Goal: Transaction & Acquisition: Obtain resource

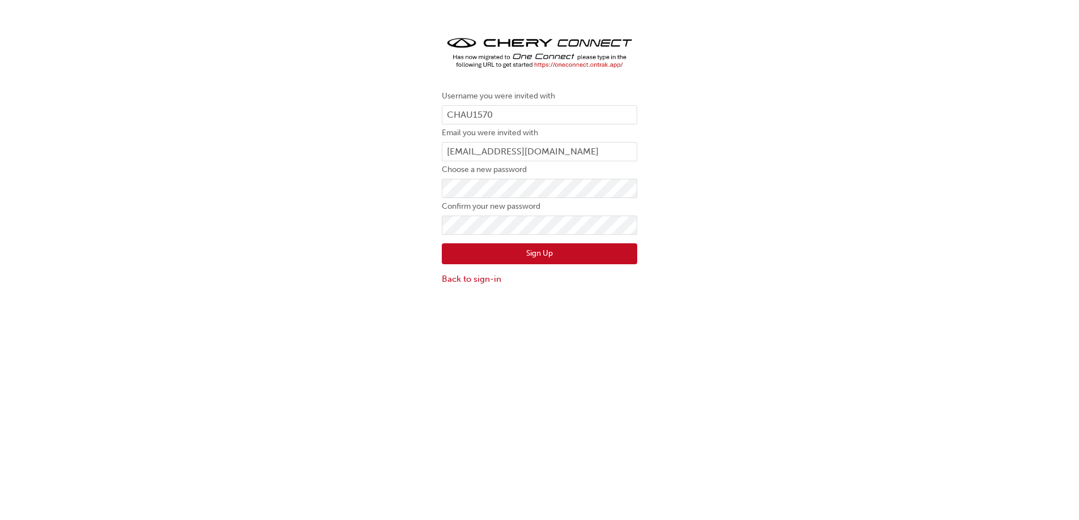
click at [555, 256] on button "Sign Up" at bounding box center [539, 254] width 195 height 22
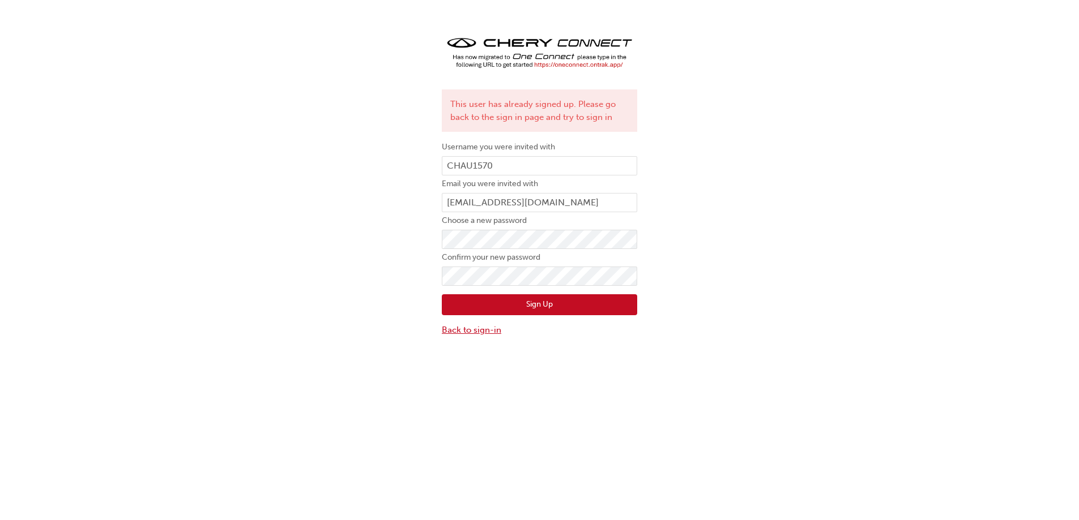
click at [470, 330] on link "Back to sign-in" at bounding box center [539, 330] width 195 height 13
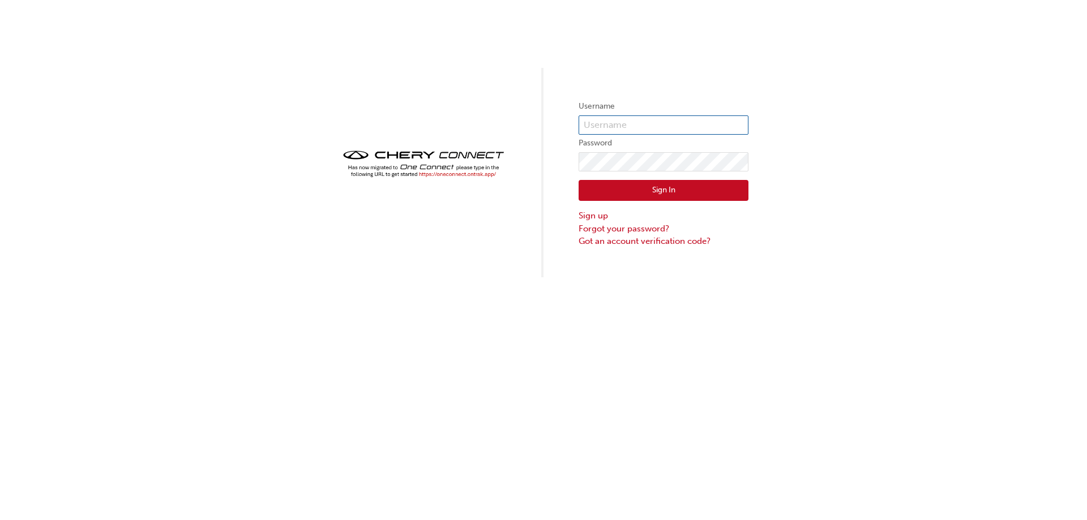
type input "CHAU1570"
click at [606, 118] on input "CHAU1570" at bounding box center [664, 125] width 170 height 19
drag, startPoint x: 462, startPoint y: 278, endPoint x: 623, endPoint y: 242, distance: 164.7
click at [462, 278] on div "Username CHAU1570 Password Sign In Sign up Forgot your password? Got an account…" at bounding box center [543, 260] width 1087 height 520
click at [641, 195] on button "Sign In" at bounding box center [664, 191] width 170 height 22
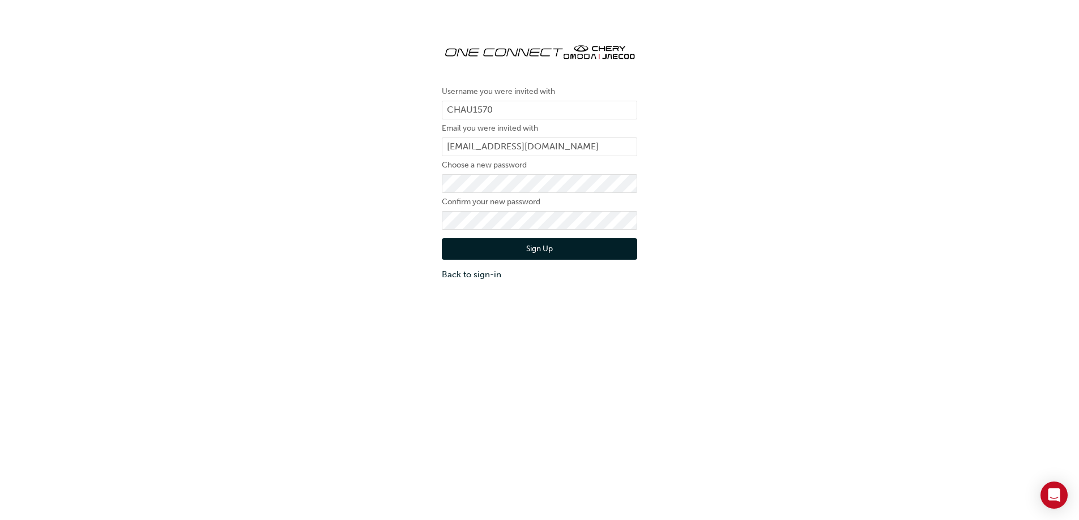
click at [530, 255] on button "Sign Up" at bounding box center [539, 249] width 195 height 22
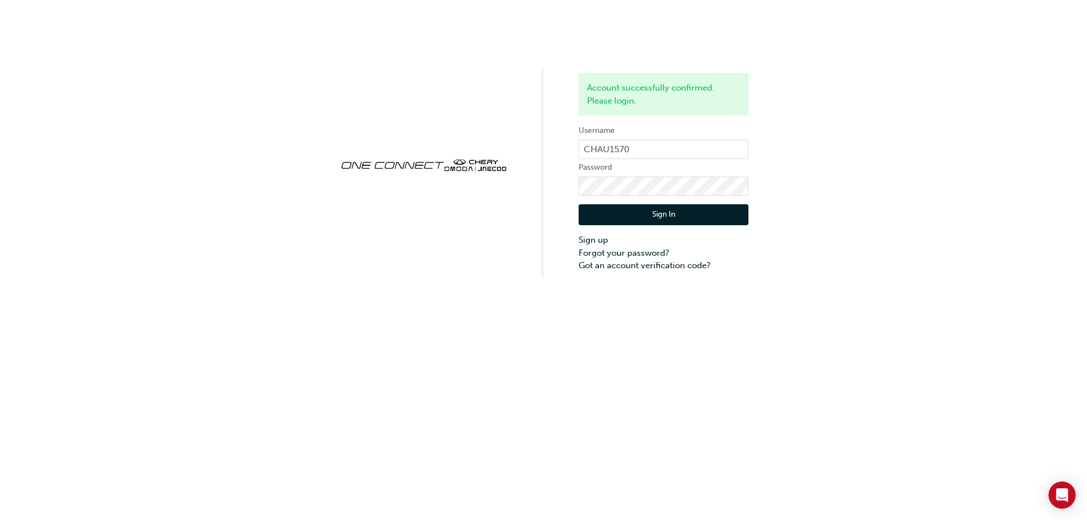
click at [651, 216] on button "Sign In" at bounding box center [664, 215] width 170 height 22
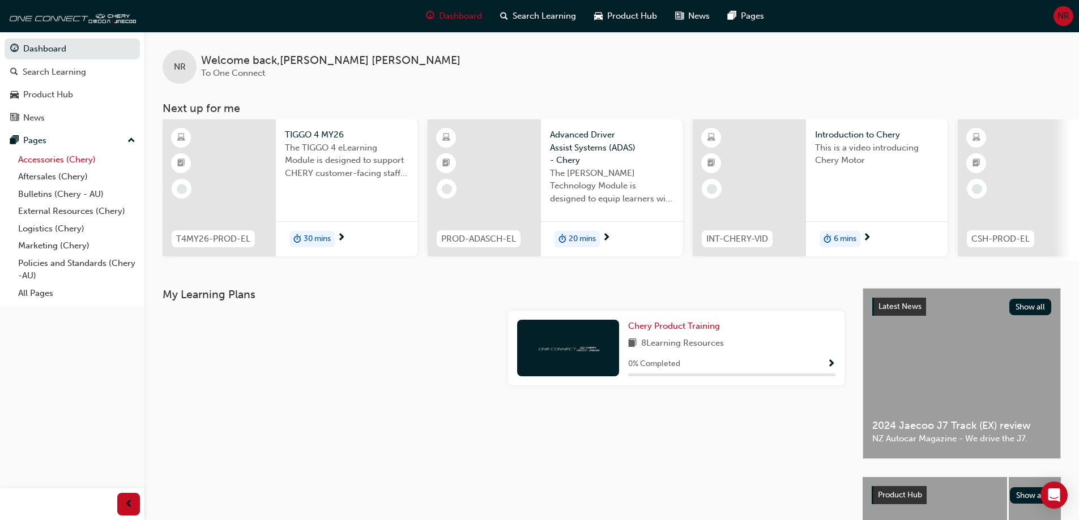
click at [67, 159] on link "Accessories (Chery)" at bounding box center [77, 160] width 126 height 18
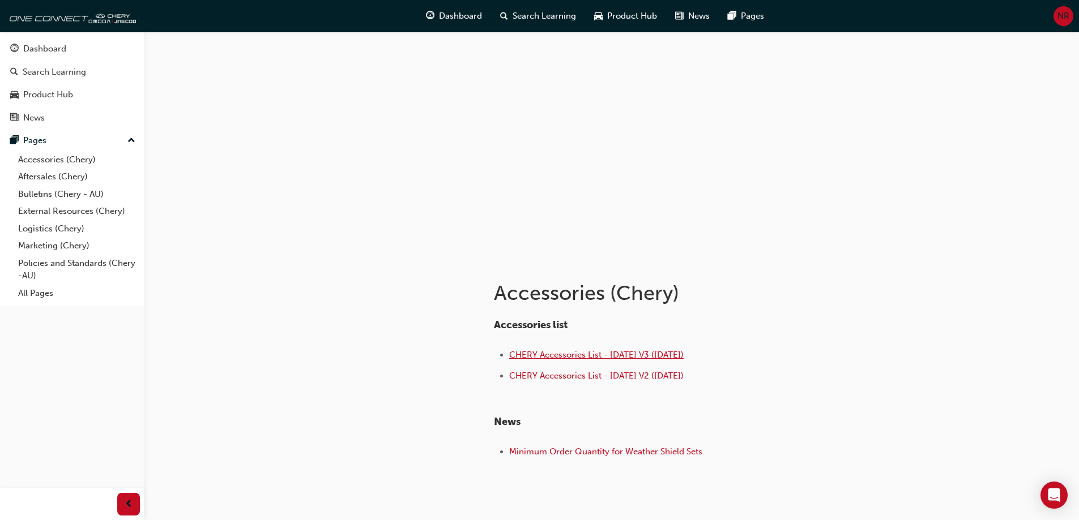
click at [612, 354] on span "CHERY Accessories List - Aug 25 V3 (18.08.25)" at bounding box center [596, 355] width 174 height 10
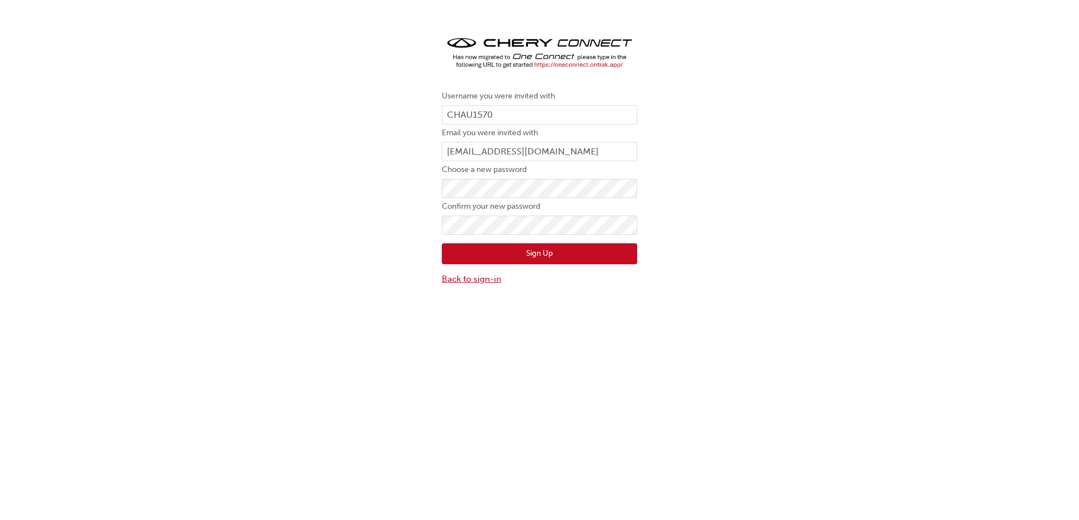
drag, startPoint x: 478, startPoint y: 282, endPoint x: 545, endPoint y: 280, distance: 66.3
click at [478, 282] on link "Back to sign-in" at bounding box center [539, 279] width 195 height 13
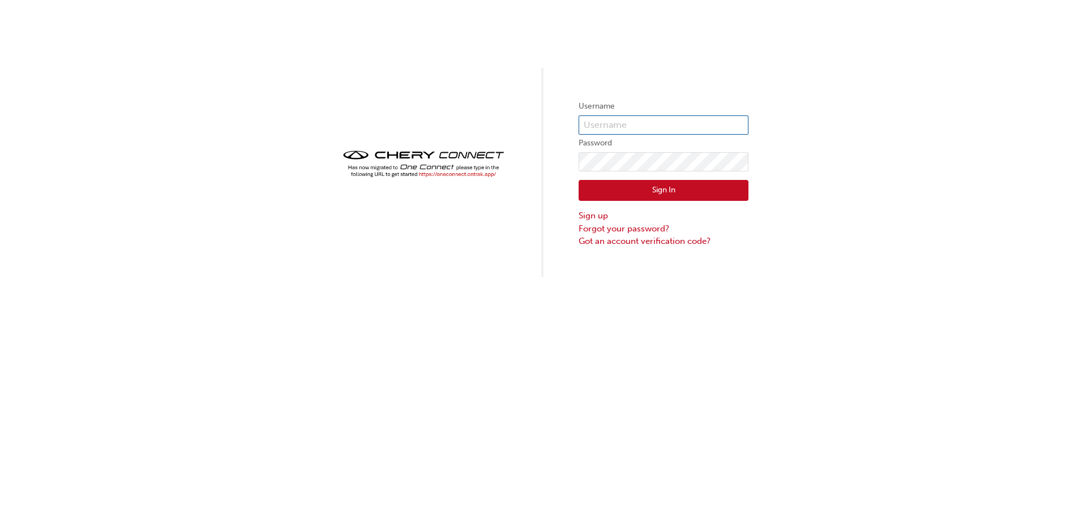
type input "CHAU1570"
click at [678, 115] on form "Username CHAU1570 Password Sign In Sign up Forgot your password? Got an account…" at bounding box center [664, 174] width 170 height 148
click at [663, 188] on button "Sign In" at bounding box center [664, 191] width 170 height 22
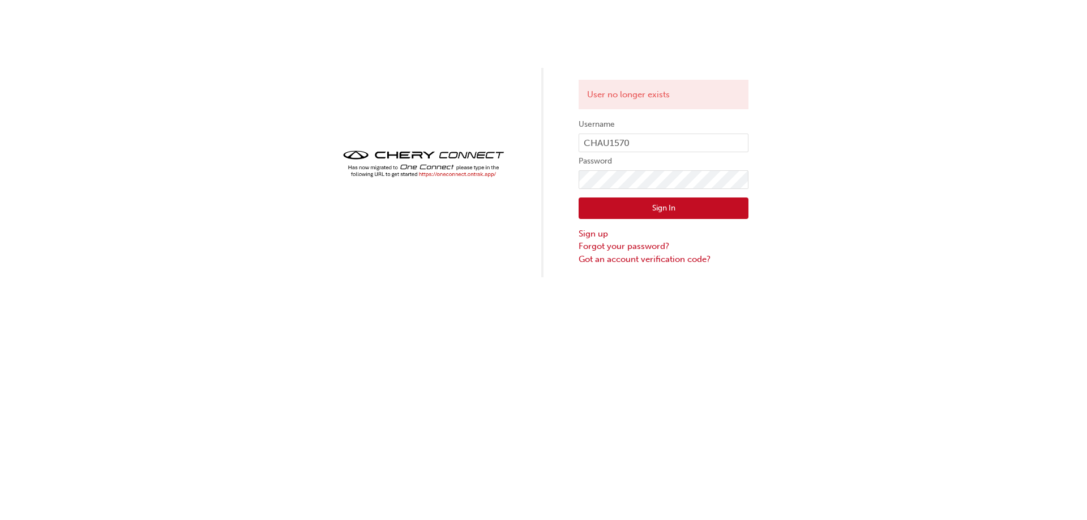
click at [622, 164] on label "Password" at bounding box center [664, 162] width 170 height 14
